Goal: Task Accomplishment & Management: Manage account settings

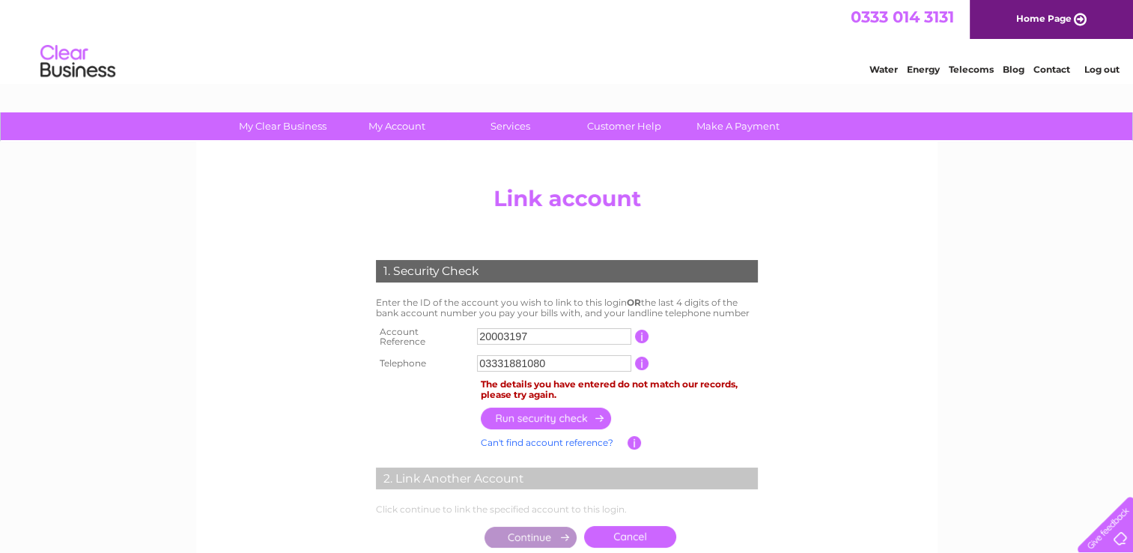
type input "20003197"
click at [544, 413] on input "button" at bounding box center [547, 419] width 132 height 22
click at [549, 336] on input "20003197" at bounding box center [554, 336] width 154 height 16
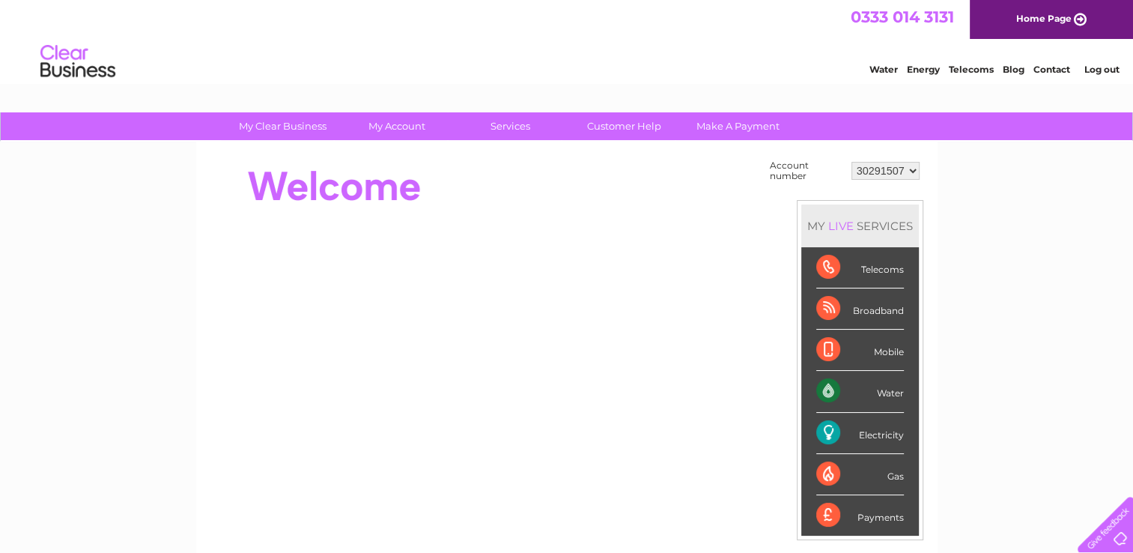
click at [913, 169] on select "30291507" at bounding box center [886, 171] width 68 height 18
click at [619, 126] on link "Customer Help" at bounding box center [625, 126] width 124 height 28
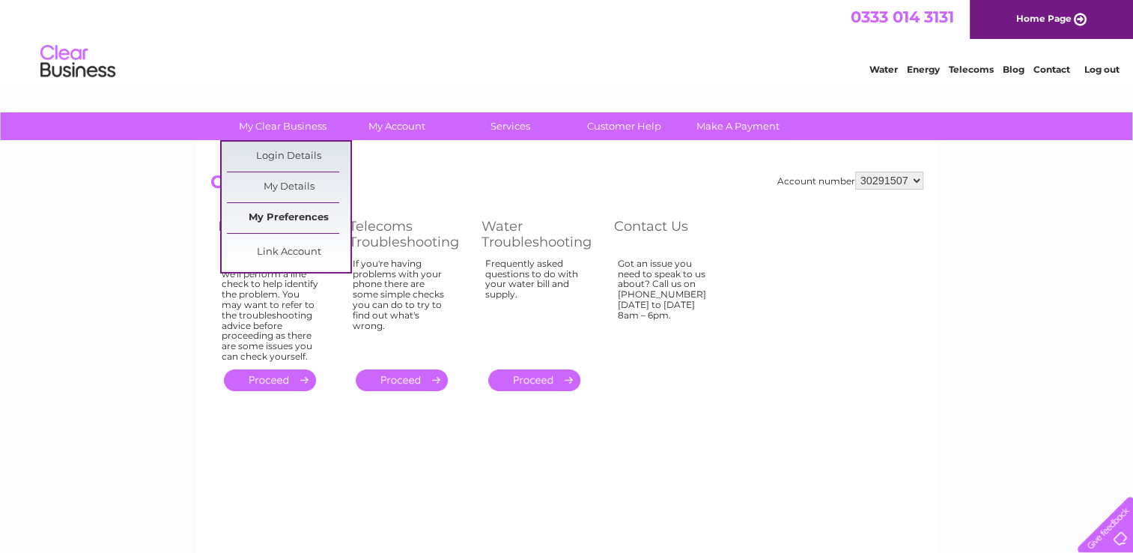
click at [291, 214] on link "My Preferences" at bounding box center [289, 218] width 124 height 30
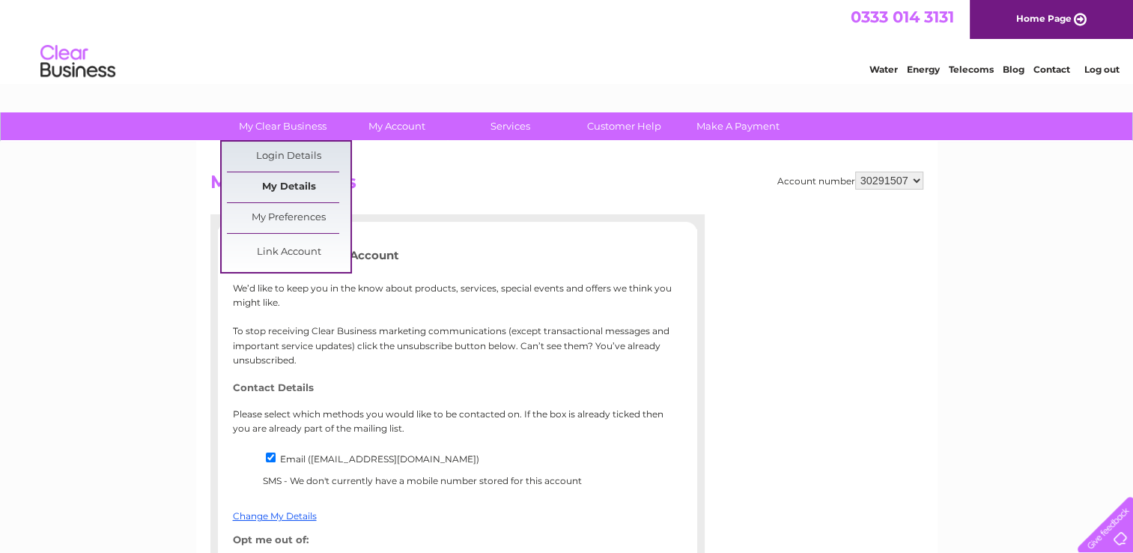
click at [282, 183] on link "My Details" at bounding box center [289, 187] width 124 height 30
